Goal: Task Accomplishment & Management: Manage account settings

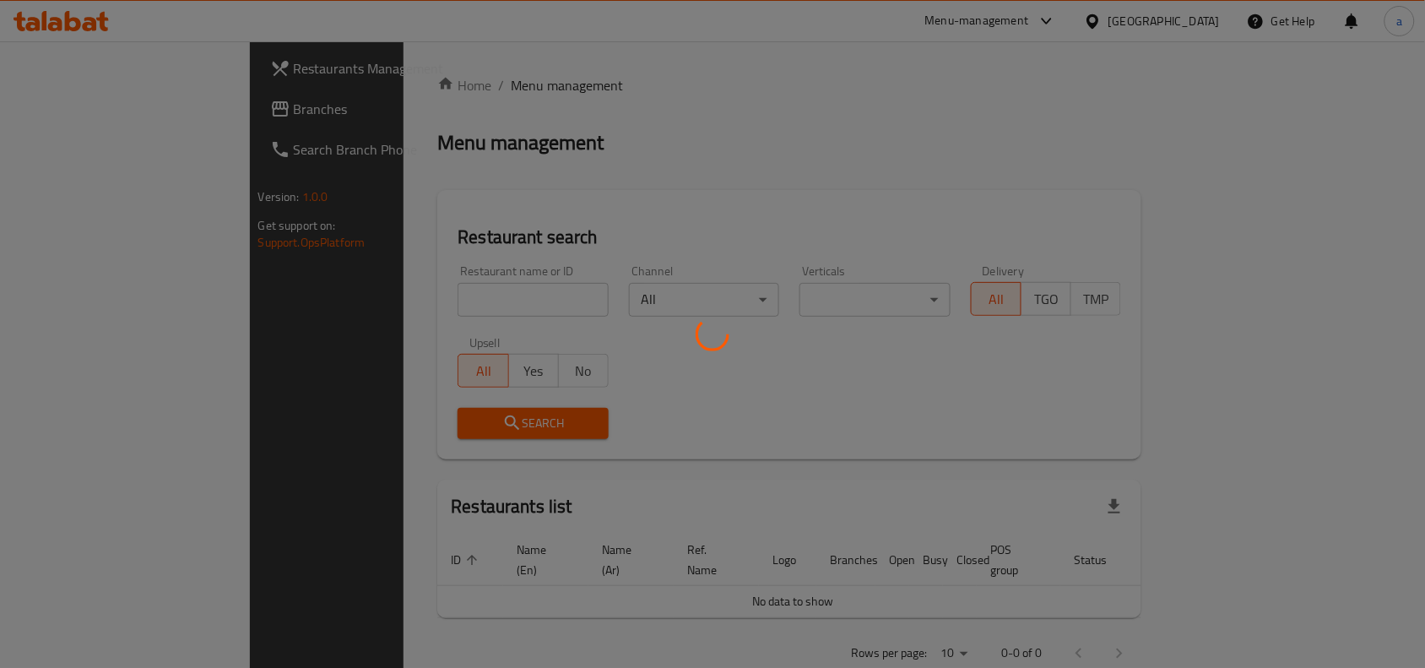
click at [1145, 15] on div at bounding box center [712, 334] width 1425 height 668
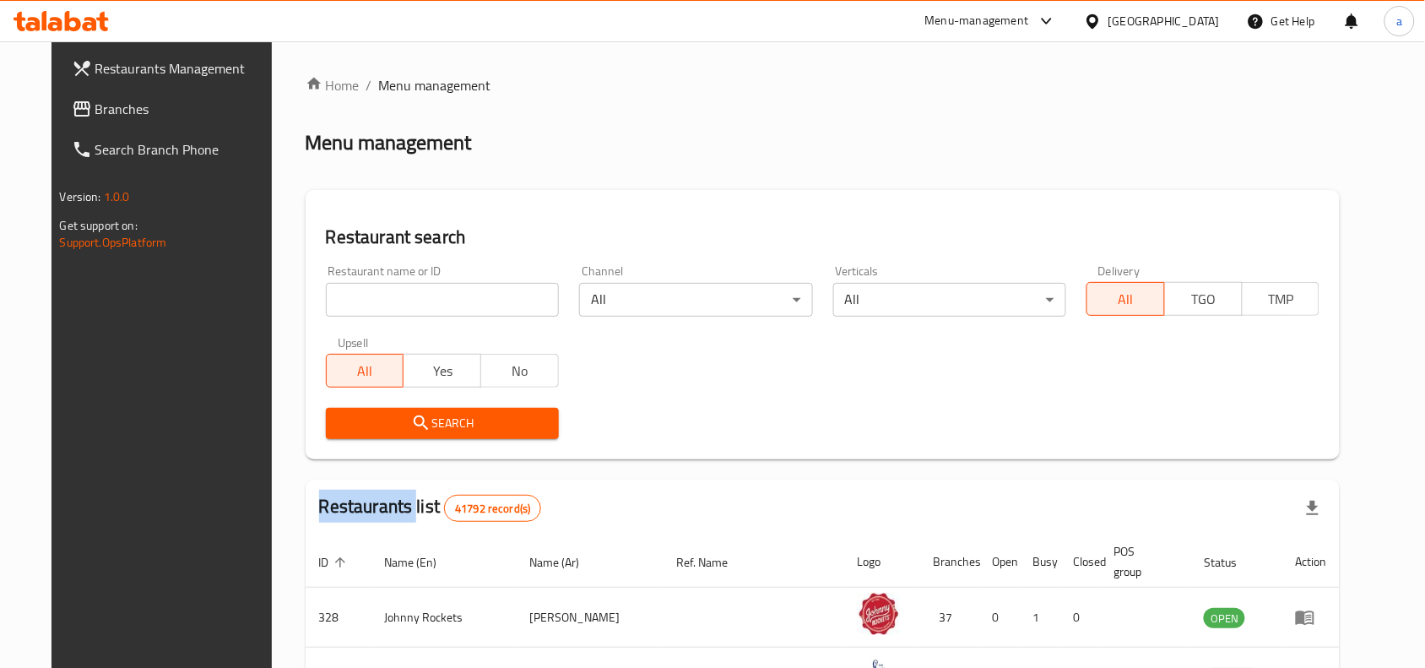
click at [1145, 15] on div at bounding box center [712, 334] width 1425 height 668
click at [1089, 14] on icon at bounding box center [1093, 22] width 18 height 18
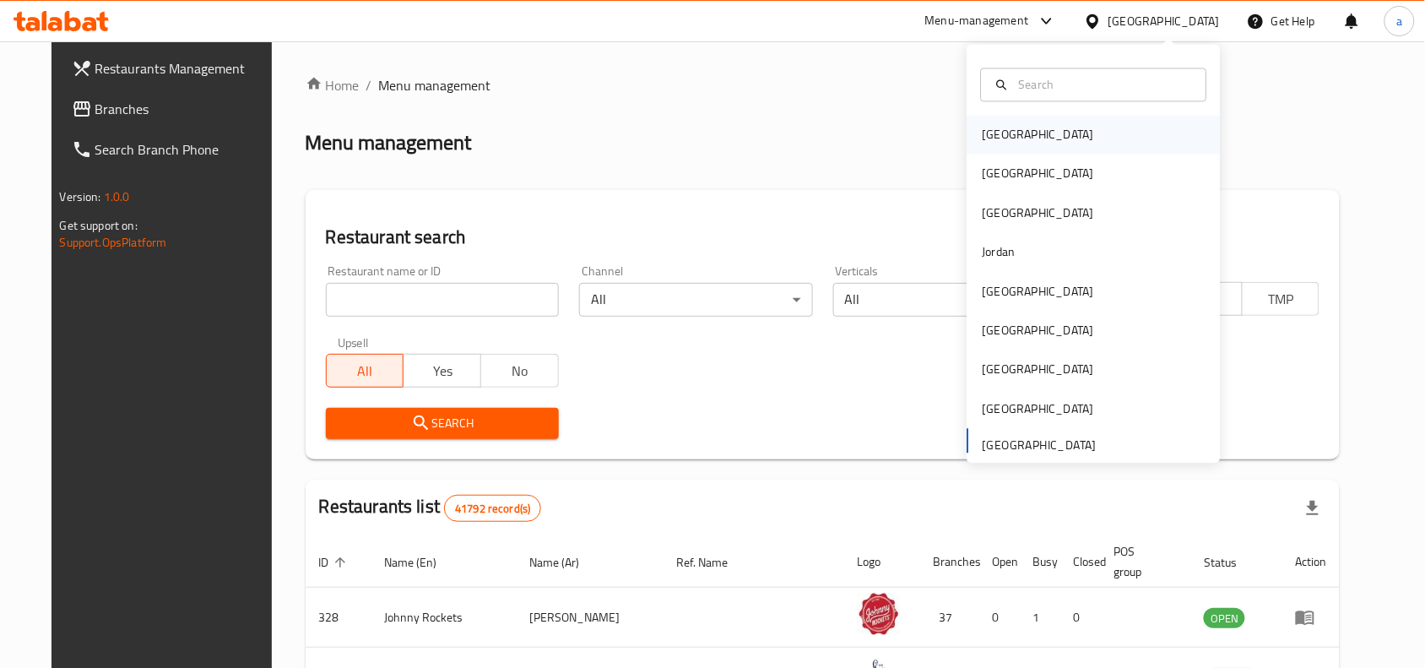
click at [995, 144] on div "[GEOGRAPHIC_DATA]" at bounding box center [1038, 135] width 111 height 19
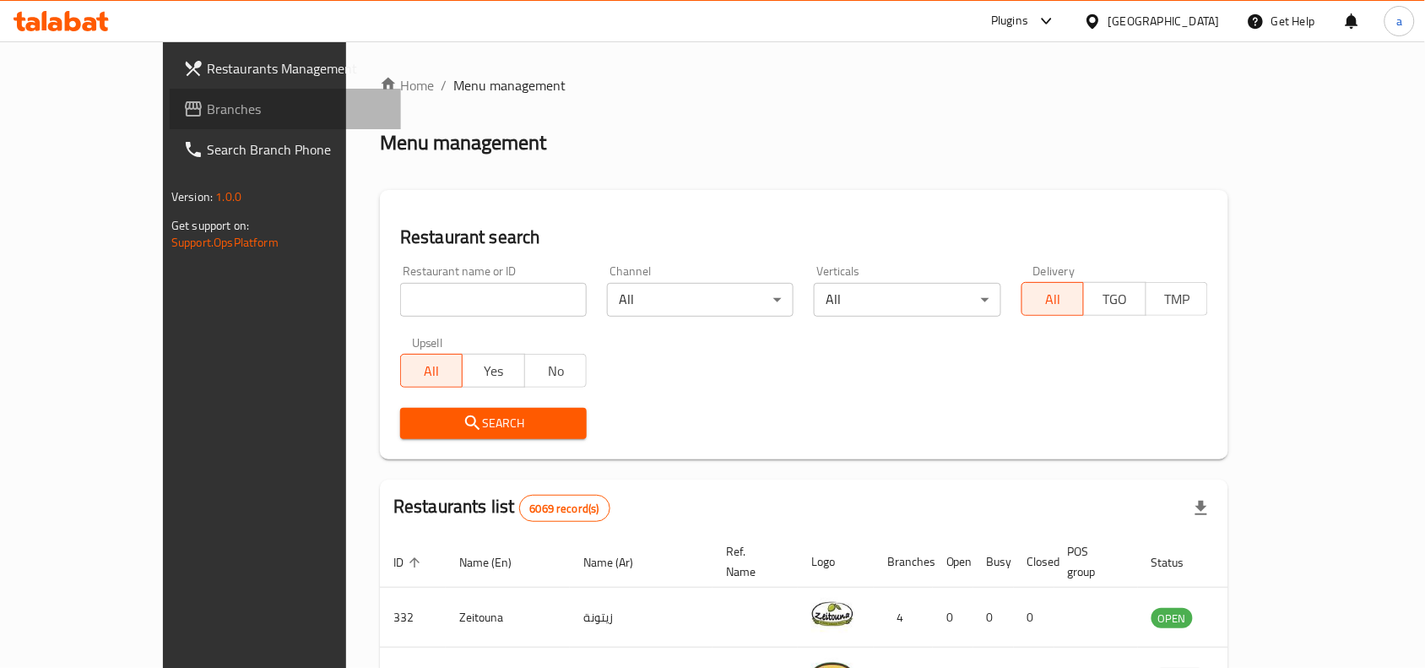
click at [207, 106] on span "Branches" at bounding box center [297, 109] width 181 height 20
